Goal: Information Seeking & Learning: Check status

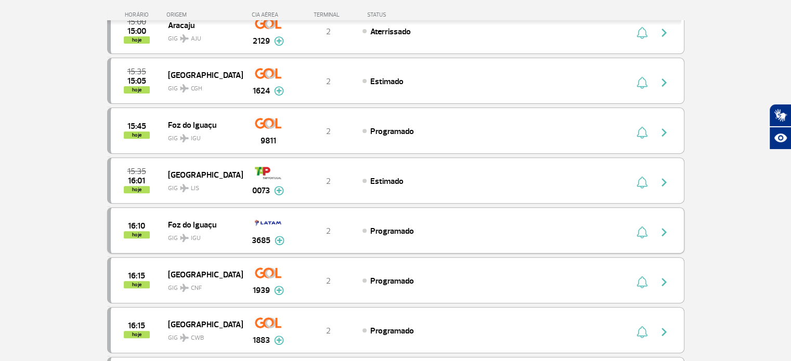
scroll to position [416, 0]
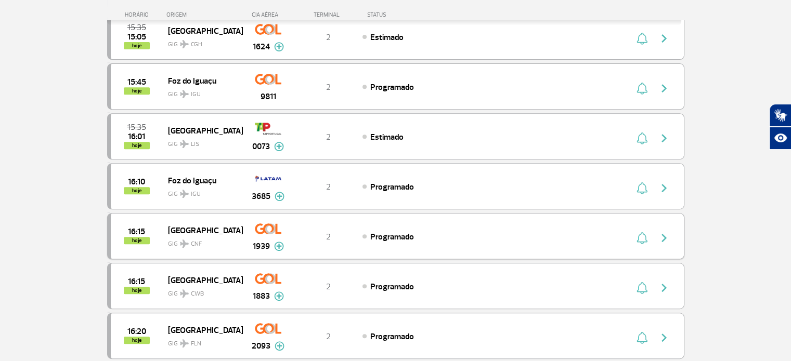
click at [322, 225] on div "16:15 hoje [GEOGRAPHIC_DATA] GIG CNF 1939 2 Programado Parcerias: Air France 20…" at bounding box center [395, 236] width 577 height 46
click at [666, 237] on img "button" at bounding box center [664, 238] width 12 height 12
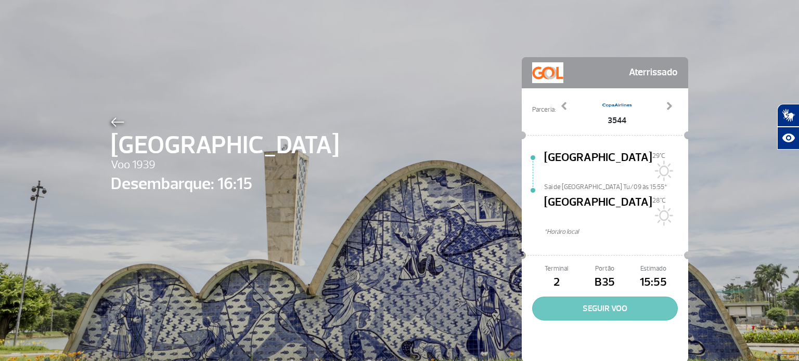
click at [576, 297] on button "SEGUIR VOO" at bounding box center [605, 309] width 146 height 24
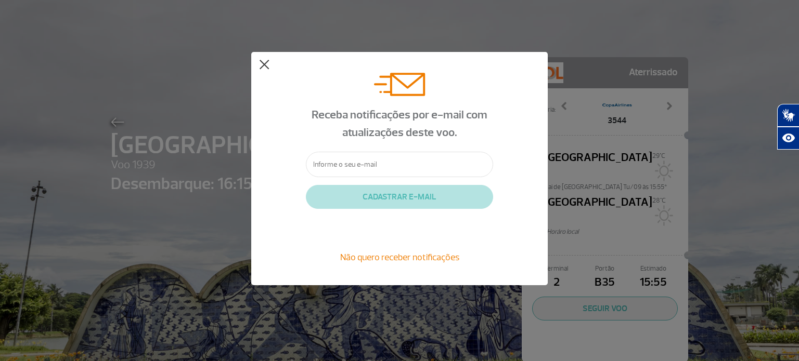
click at [270, 66] on div "Receba notificações por e-mail com atualizações deste voo. CADASTRAR E-MAIL Não…" at bounding box center [399, 168] width 296 height 233
click at [262, 66] on button at bounding box center [264, 65] width 10 height 10
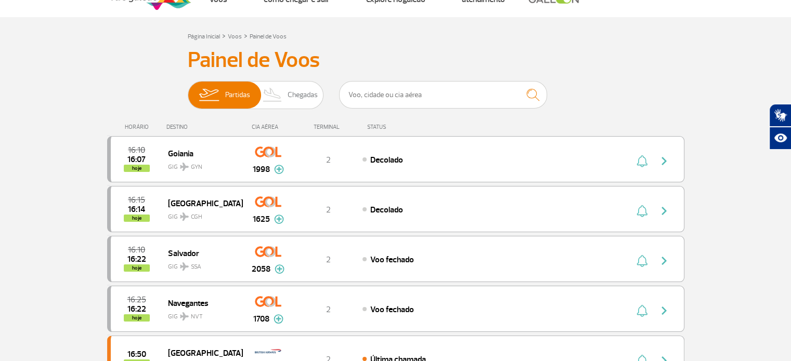
scroll to position [29, 0]
